Goal: Navigation & Orientation: Find specific page/section

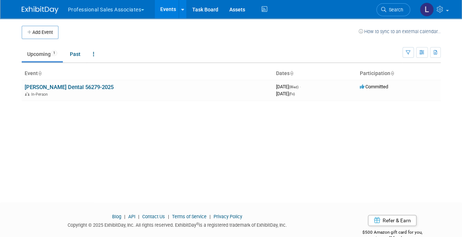
click at [101, 11] on button "Professional Sales Associates" at bounding box center [110, 8] width 86 height 16
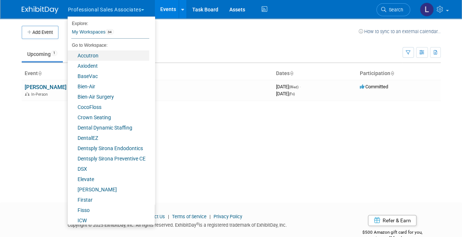
click at [90, 57] on link "Accutron" at bounding box center [109, 55] width 82 height 10
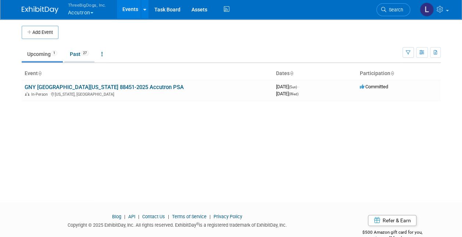
click at [77, 54] on link "Past 27" at bounding box center [79, 54] width 30 height 14
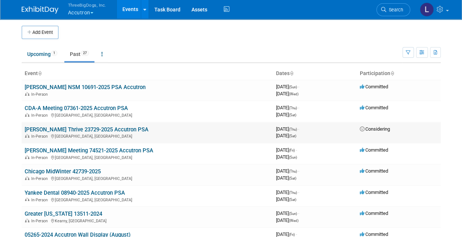
click at [94, 129] on link "[PERSON_NAME] Thrive 23729-2025 Accutron PSA" at bounding box center [87, 129] width 124 height 7
click at [54, 88] on link "[PERSON_NAME] NSM 10691-2025 PSA Accutron" at bounding box center [85, 87] width 121 height 7
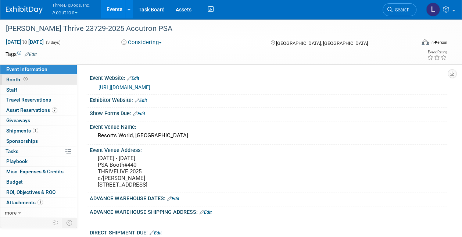
click at [10, 79] on span "Booth" at bounding box center [17, 79] width 23 height 6
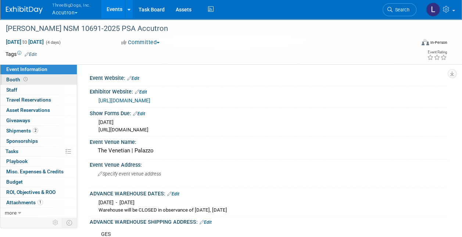
click at [51, 78] on link "Booth" at bounding box center [38, 80] width 76 height 10
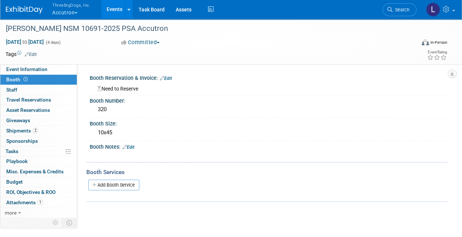
click at [59, 10] on button "ThreeBigDogs, Inc. Accutron" at bounding box center [75, 9] width 48 height 19
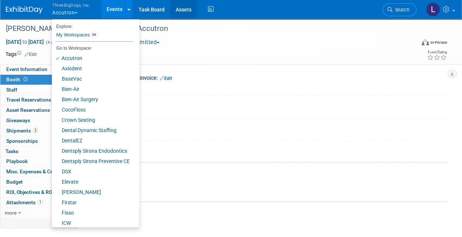
click at [185, 10] on link "Assets" at bounding box center [183, 9] width 27 height 18
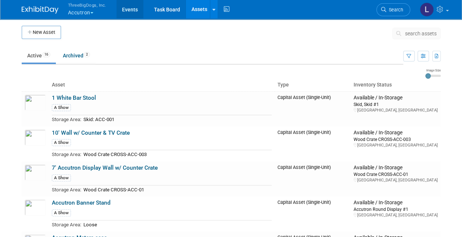
click at [131, 12] on link "Events" at bounding box center [130, 9] width 27 height 18
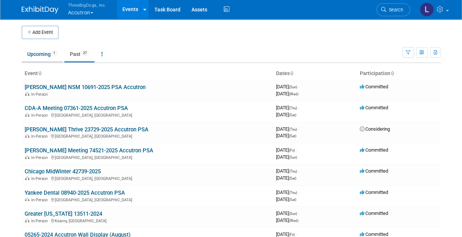
click at [40, 50] on link "Upcoming 1" at bounding box center [42, 54] width 41 height 14
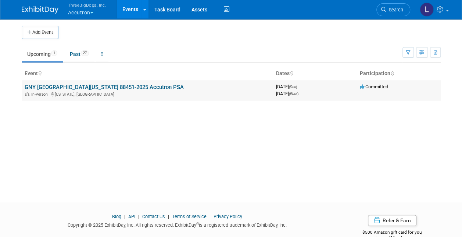
click at [54, 90] on td "GNY [GEOGRAPHIC_DATA][US_STATE] 88451-2025 Accutron PSA In-Person [US_STATE], […" at bounding box center [147, 90] width 251 height 21
click at [54, 85] on link "GNY [GEOGRAPHIC_DATA][US_STATE] 88451-2025 Accutron PSA" at bounding box center [104, 87] width 159 height 7
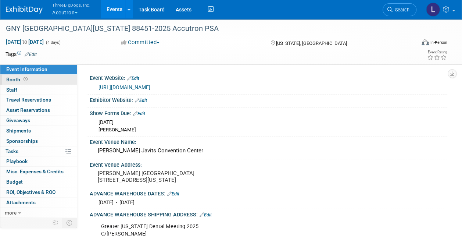
click at [44, 79] on link "Booth" at bounding box center [38, 80] width 76 height 10
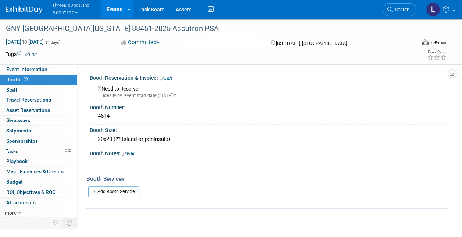
drag, startPoint x: 214, startPoint y: 65, endPoint x: 219, endPoint y: 65, distance: 5.5
click at [216, 65] on div "Event Website: Edit https://www.gnydm.com/exhibition/ Exhibitor Website: Edit S…" at bounding box center [262, 140] width 370 height 152
click at [64, 13] on button "ThreeBigDogs, Inc. Accutron" at bounding box center [75, 9] width 48 height 19
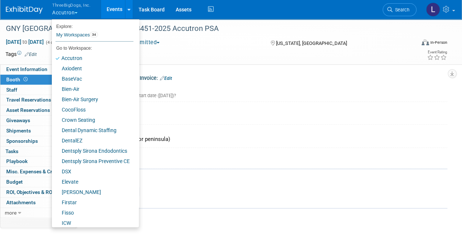
click at [207, 48] on div "Nov 30, 2025 to Dec 3, 2025 (4 days) Nov 30, 2025 to Dec 3, 2025 Committed Comm…" at bounding box center [226, 43] width 453 height 11
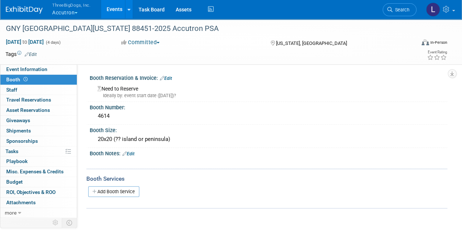
click at [114, 9] on link "Events" at bounding box center [114, 9] width 27 height 18
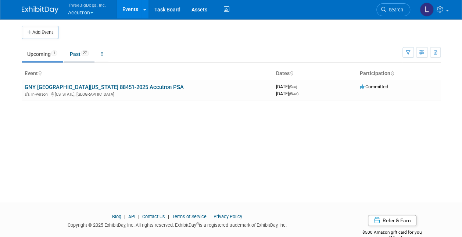
click at [74, 53] on link "Past 27" at bounding box center [79, 54] width 30 height 14
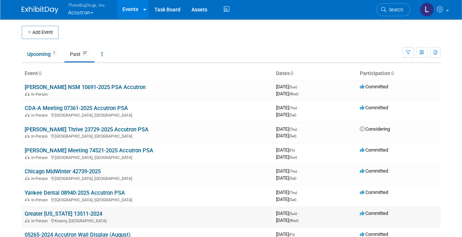
click at [88, 210] on link "Greater [US_STATE] 13511-2024" at bounding box center [64, 213] width 78 height 7
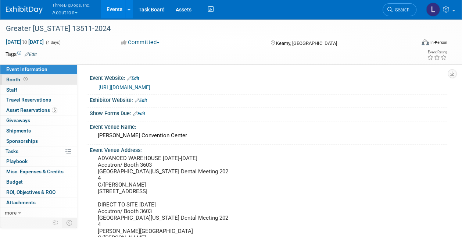
click at [14, 76] on span "Booth" at bounding box center [17, 79] width 23 height 6
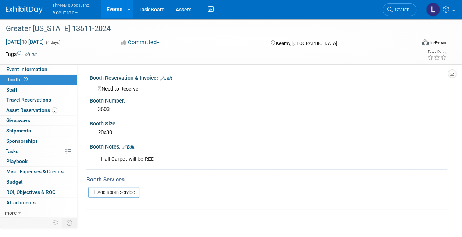
click at [68, 11] on button "ThreeBigDogs, Inc. Accutron" at bounding box center [75, 9] width 48 height 19
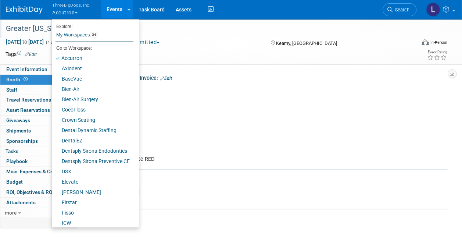
click at [189, 27] on div "Greater [US_STATE] 13511-2024" at bounding box center [206, 28] width 406 height 13
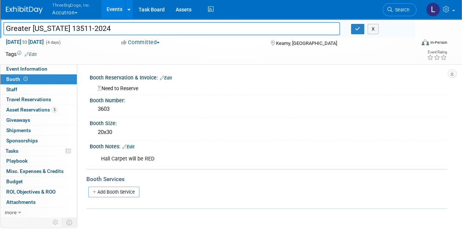
click at [110, 8] on link "Events" at bounding box center [114, 9] width 27 height 18
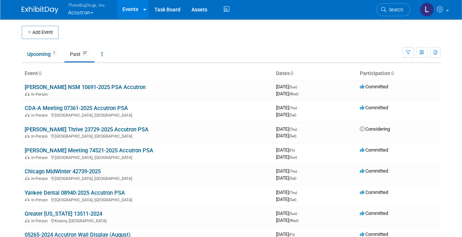
click at [80, 12] on button "ThreeBigDogs, Inc. Accutron" at bounding box center [91, 9] width 48 height 19
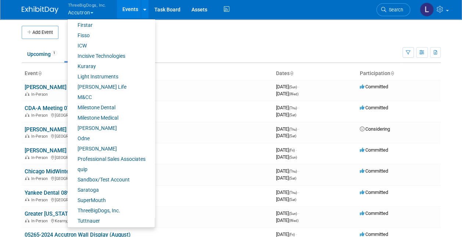
scroll to position [178, 0]
click at [79, 92] on link "M&CC" at bounding box center [109, 96] width 82 height 10
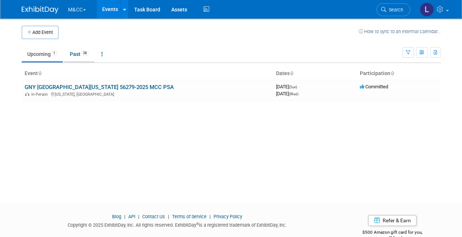
click at [76, 53] on link "Past 28" at bounding box center [79, 54] width 30 height 14
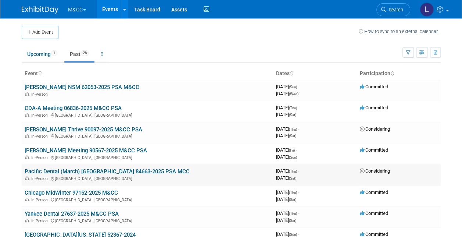
click at [118, 169] on link "Pacific Dental (March) [GEOGRAPHIC_DATA] 84663-2025 PSA MCC" at bounding box center [107, 171] width 165 height 7
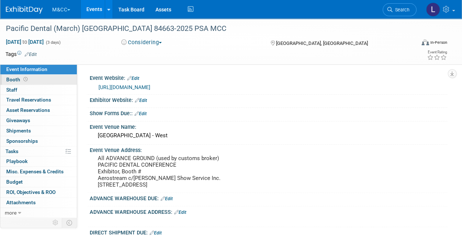
click at [38, 80] on link "Booth" at bounding box center [38, 80] width 76 height 10
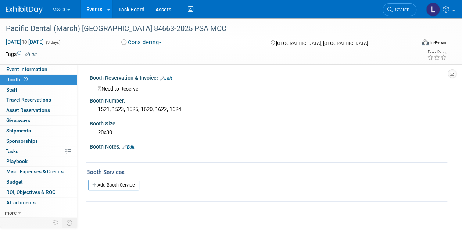
click at [95, 8] on link "Events" at bounding box center [94, 9] width 27 height 18
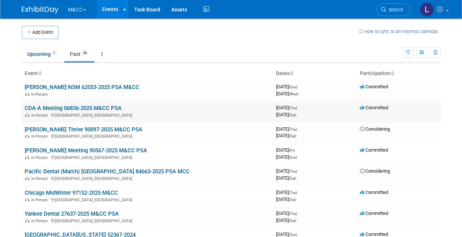
click at [58, 107] on link "CDA-A Meeting 06836-2025 M&CC PSA" at bounding box center [73, 108] width 97 height 7
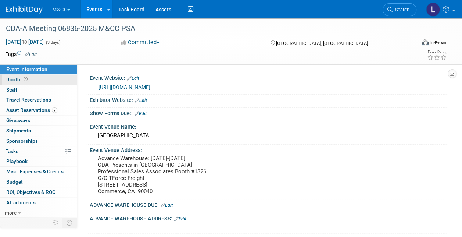
click at [22, 81] on span "Booth" at bounding box center [17, 79] width 23 height 6
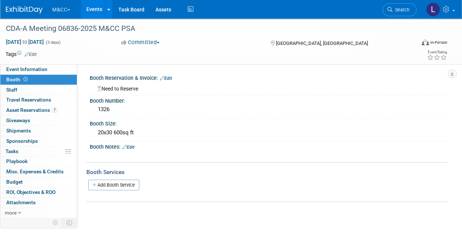
click at [60, 13] on button "M&CC" at bounding box center [65, 8] width 28 height 16
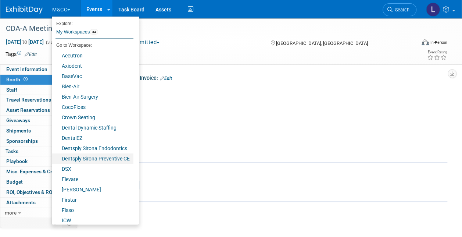
scroll to position [178, 0]
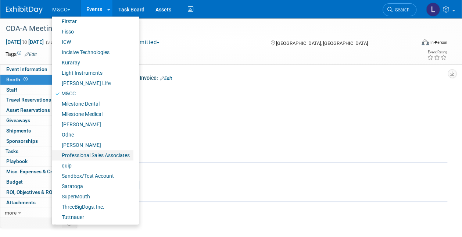
click at [80, 157] on link "Professional Sales Associates" at bounding box center [93, 155] width 82 height 10
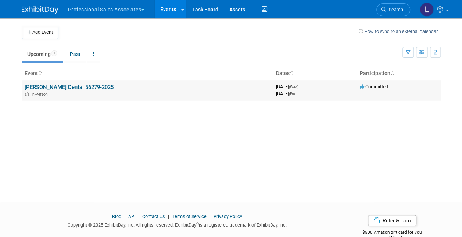
click at [139, 92] on div "In-Person" at bounding box center [148, 94] width 246 height 6
